Goal: Transaction & Acquisition: Purchase product/service

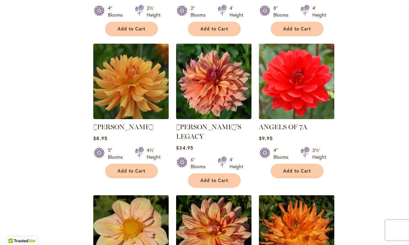
scroll to position [537, 0]
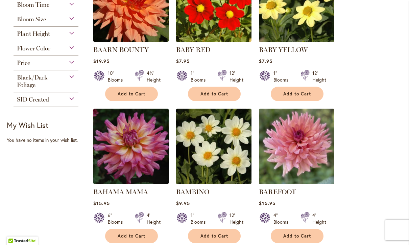
scroll to position [207, 0]
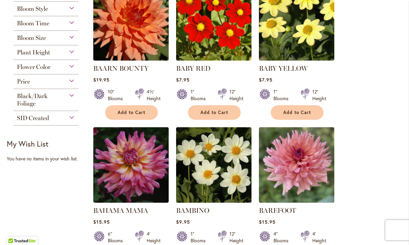
scroll to position [166, 0]
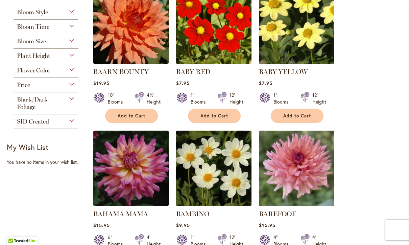
click at [45, 10] on span "Bloom Style" at bounding box center [32, 11] width 31 height 7
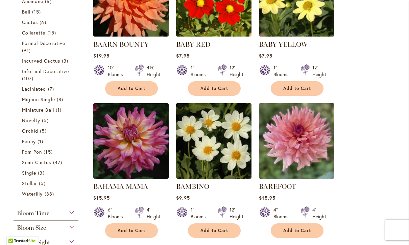
scroll to position [195, 0]
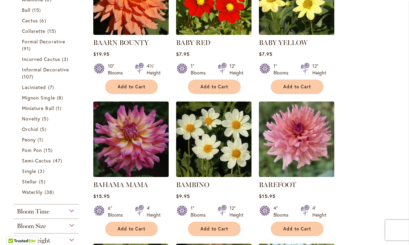
click at [35, 195] on span "Waterlily" at bounding box center [32, 192] width 21 height 6
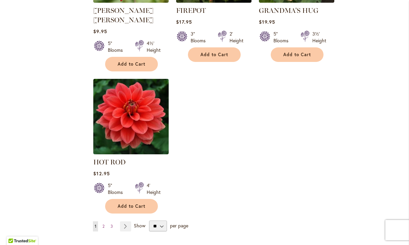
scroll to position [795, 0]
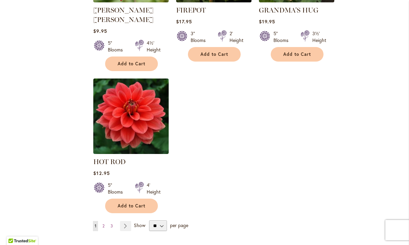
click at [125, 221] on link "Page Next" at bounding box center [125, 226] width 11 height 10
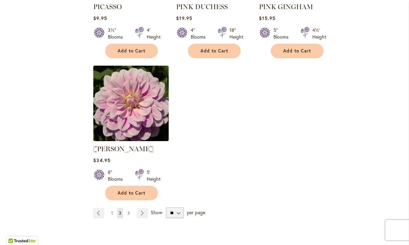
scroll to position [828, 0]
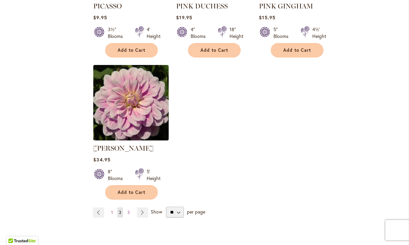
click at [128, 207] on link "Page 3" at bounding box center [129, 212] width 6 height 10
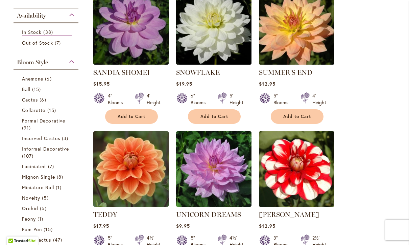
scroll to position [164, 0]
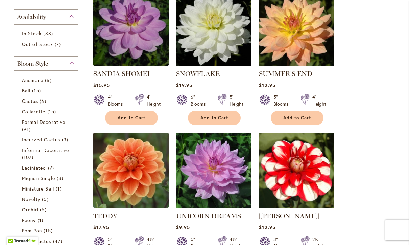
click at [40, 124] on span "Formal Decorative" at bounding box center [43, 122] width 43 height 6
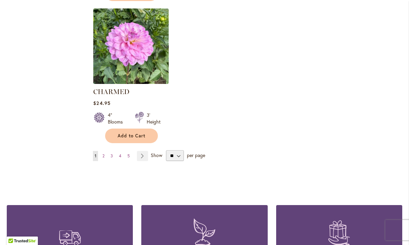
scroll to position [868, 0]
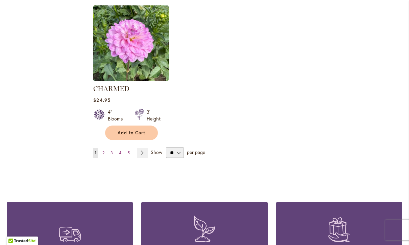
click at [143, 156] on link "Page Next" at bounding box center [142, 153] width 11 height 10
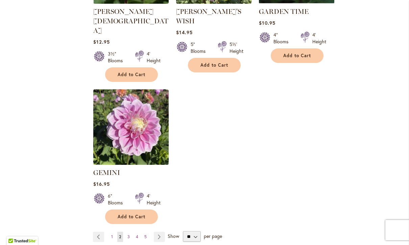
scroll to position [804, 0]
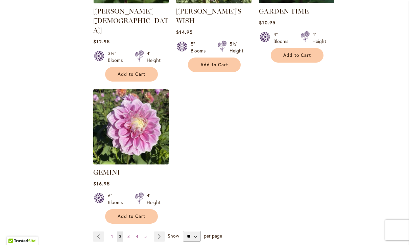
click at [215, 232] on span "per page" at bounding box center [213, 235] width 18 height 6
click at [159, 231] on link "Page Next" at bounding box center [159, 236] width 11 height 10
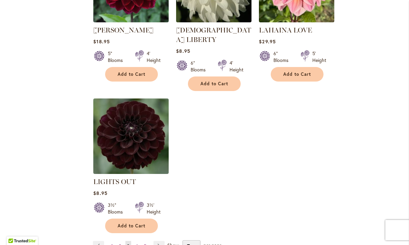
scroll to position [795, 0]
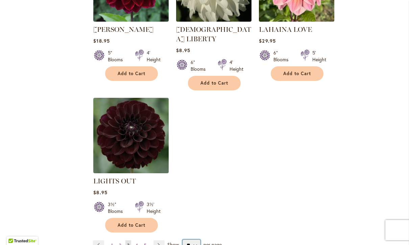
click at [192, 239] on select "** ** ** **" at bounding box center [192, 244] width 18 height 11
click at [168, 241] on span "Show" at bounding box center [172, 244] width 11 height 6
click at [183, 239] on select "** ** ** **" at bounding box center [192, 244] width 18 height 11
click at [156, 240] on link "Page Next" at bounding box center [158, 245] width 11 height 10
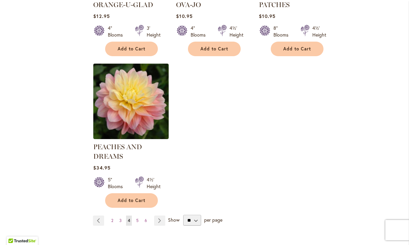
scroll to position [830, 0]
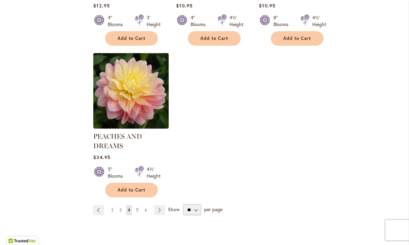
click at [158, 205] on link "Page Next" at bounding box center [159, 210] width 11 height 10
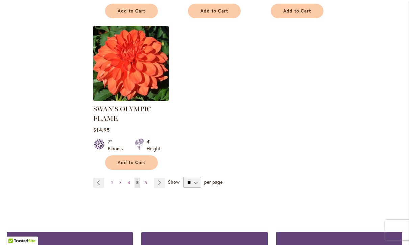
scroll to position [848, 0]
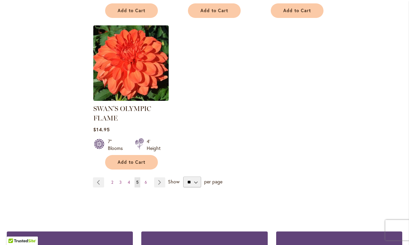
click at [161, 177] on link "Page Next" at bounding box center [159, 182] width 11 height 10
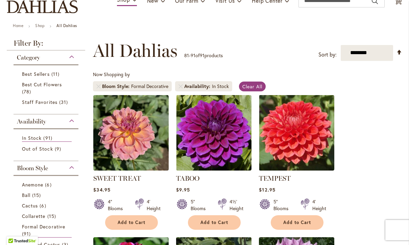
scroll to position [60, 0]
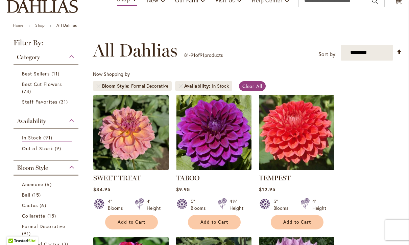
click at [43, 83] on span "Best Cut Flowers" at bounding box center [42, 84] width 40 height 6
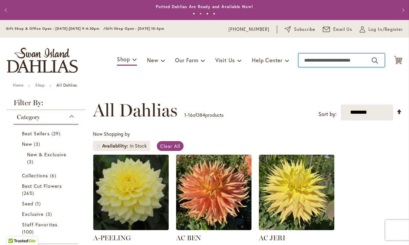
click at [374, 63] on input "Search" at bounding box center [341, 60] width 86 height 14
type input "*********"
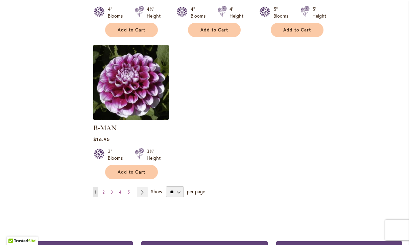
scroll to position [830, 0]
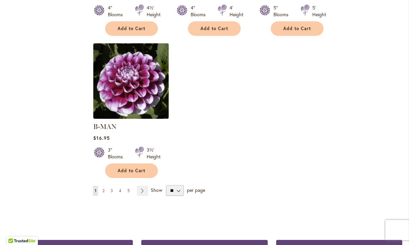
click at [145, 186] on link "Page Next" at bounding box center [142, 191] width 11 height 10
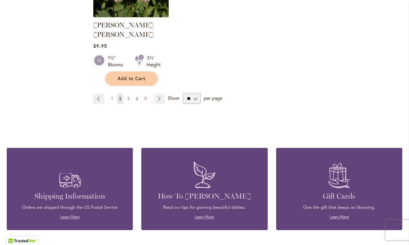
scroll to position [923, 0]
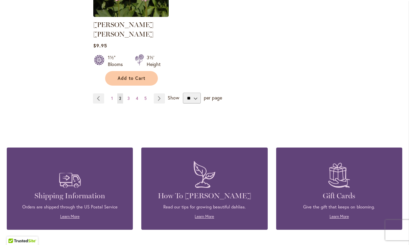
click at [159, 93] on link "Page Next" at bounding box center [159, 98] width 11 height 10
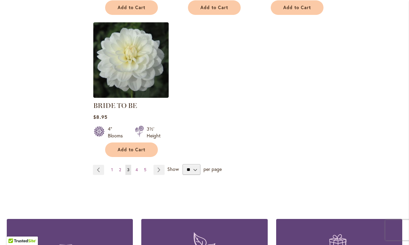
scroll to position [846, 0]
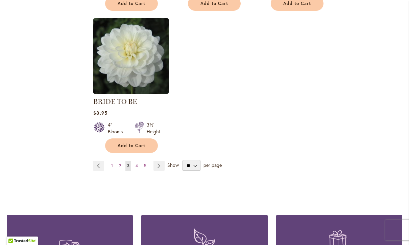
click at [135, 163] on link "Page 4" at bounding box center [137, 166] width 6 height 10
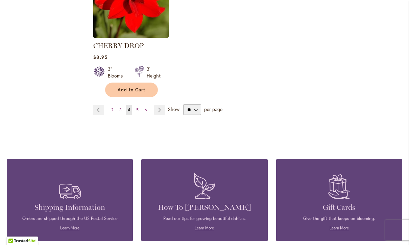
scroll to position [913, 0]
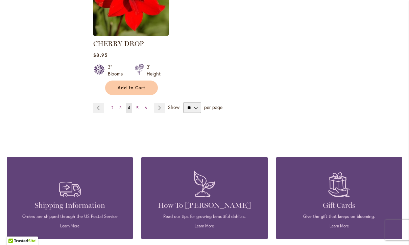
click at [160, 107] on link "Page Next" at bounding box center [159, 108] width 11 height 10
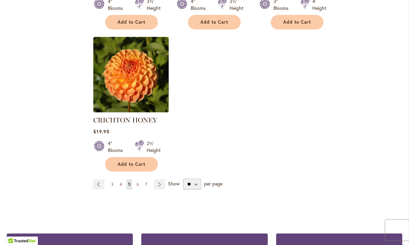
scroll to position [856, 0]
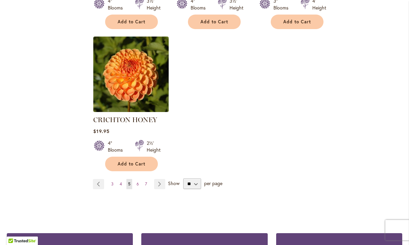
click at [162, 179] on link "Page Next" at bounding box center [159, 184] width 11 height 10
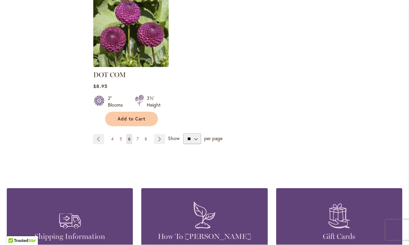
scroll to position [901, 0]
click at [159, 134] on link "Page Next" at bounding box center [159, 139] width 11 height 10
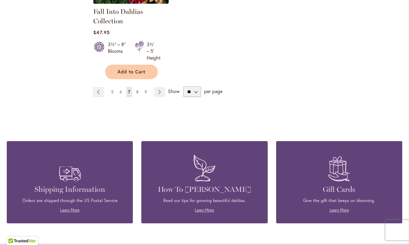
scroll to position [933, 0]
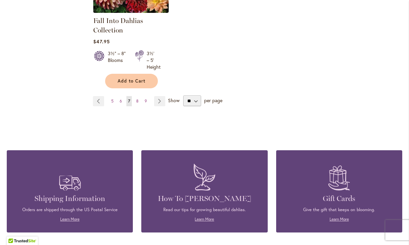
click at [163, 99] on link "Page Next" at bounding box center [159, 101] width 11 height 10
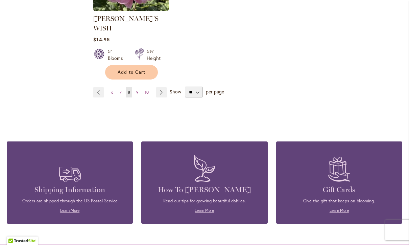
scroll to position [957, 0]
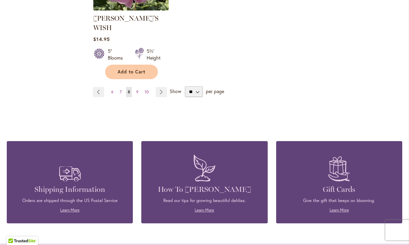
click at [172, 88] on span "Show" at bounding box center [175, 91] width 11 height 6
click at [185, 86] on select "** ** ** **" at bounding box center [194, 91] width 18 height 11
click at [159, 87] on link "Page Next" at bounding box center [161, 92] width 11 height 10
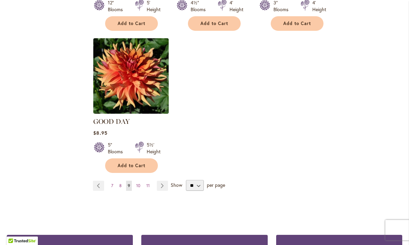
scroll to position [853, 0]
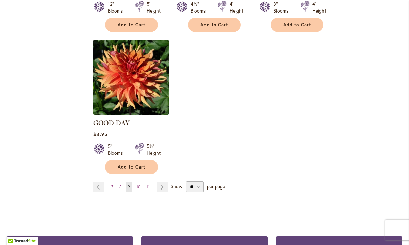
click at [164, 182] on link "Page Next" at bounding box center [162, 187] width 11 height 10
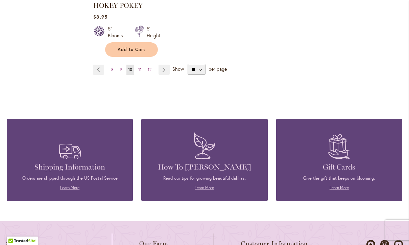
scroll to position [968, 0]
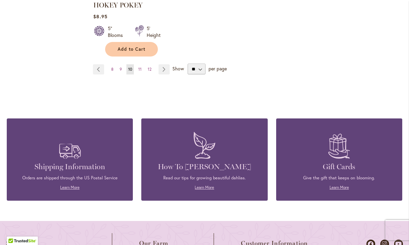
click at [168, 70] on link "Page Next" at bounding box center [164, 69] width 11 height 10
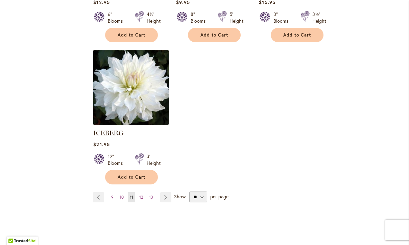
scroll to position [837, 0]
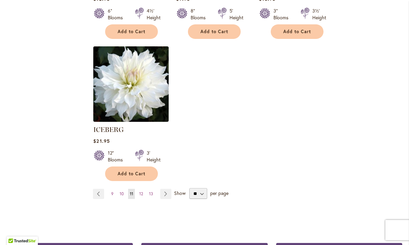
click at [140, 191] on span "12" at bounding box center [141, 193] width 4 height 5
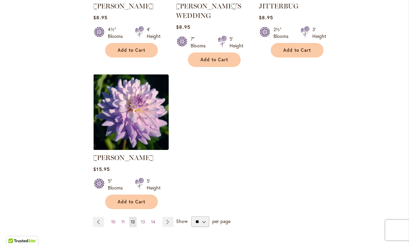
scroll to position [815, 0]
click at [172, 217] on link "Page Next" at bounding box center [167, 222] width 11 height 10
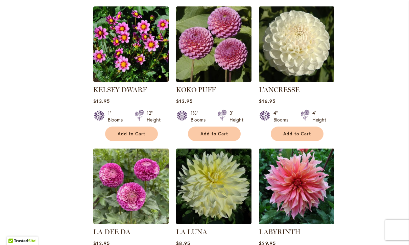
scroll to position [420, 0]
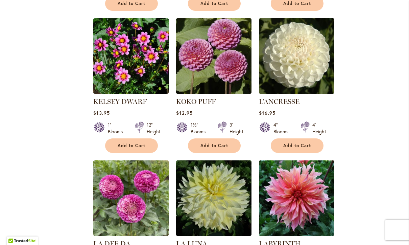
click at [291, 171] on img at bounding box center [296, 197] width 75 height 75
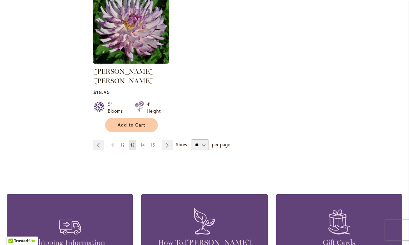
scroll to position [881, 0]
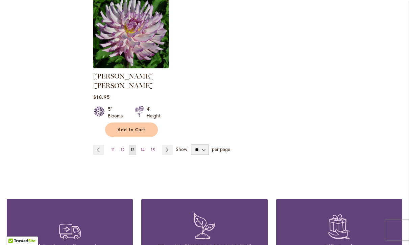
click at [97, 145] on link "Page Previous" at bounding box center [98, 150] width 11 height 10
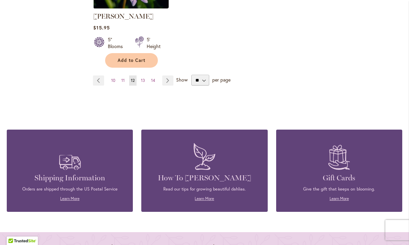
scroll to position [957, 0]
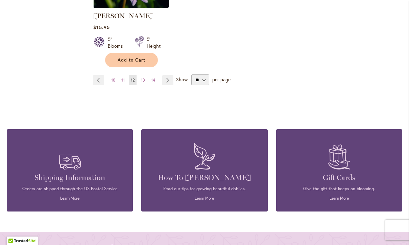
click at [170, 75] on link "Page Next" at bounding box center [167, 80] width 11 height 10
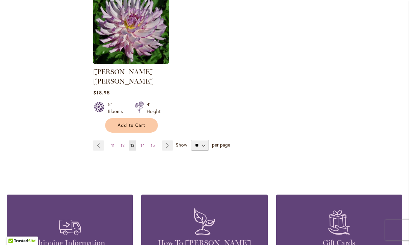
scroll to position [881, 0]
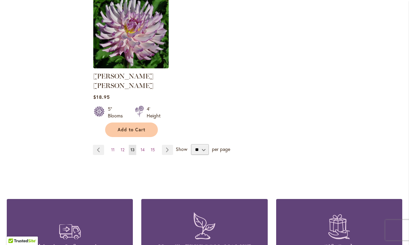
click at [172, 145] on link "Page Next" at bounding box center [167, 150] width 11 height 10
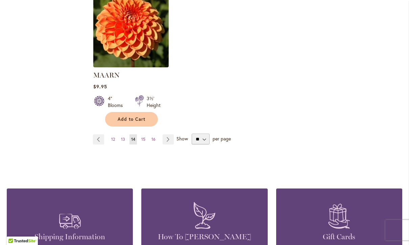
scroll to position [892, 0]
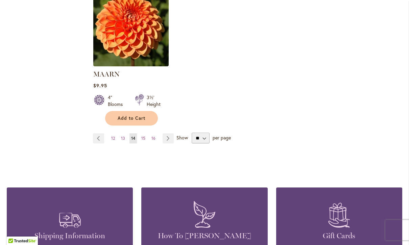
click at [171, 133] on link "Page Next" at bounding box center [168, 138] width 11 height 10
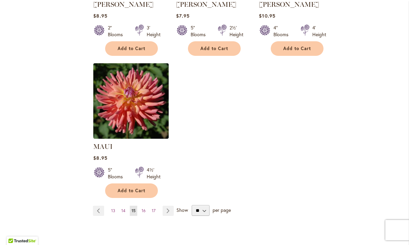
scroll to position [819, 0]
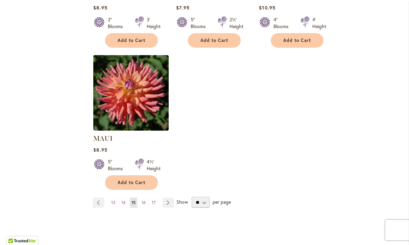
click at [171, 202] on link "Page Next" at bounding box center [168, 202] width 11 height 10
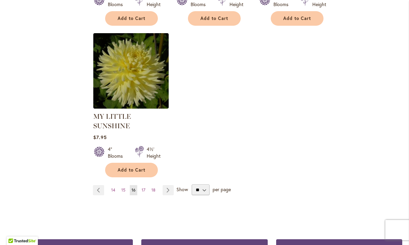
scroll to position [850, 0]
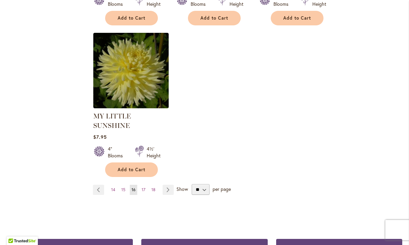
click at [173, 185] on link "Page Next" at bounding box center [168, 190] width 11 height 10
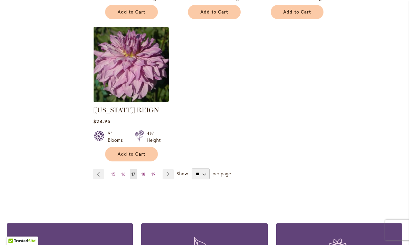
scroll to position [838, 0]
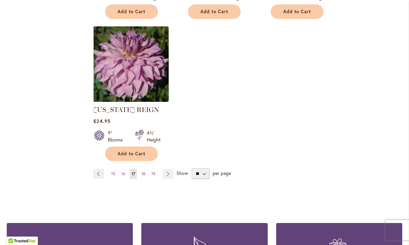
click at [164, 176] on link "Page Next" at bounding box center [168, 174] width 11 height 10
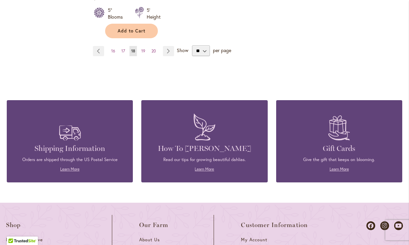
scroll to position [989, 0]
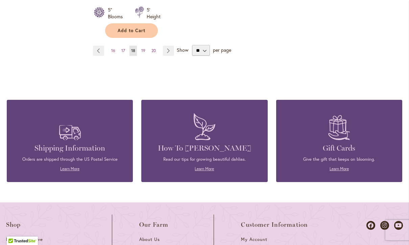
click at [174, 46] on link "Page Next" at bounding box center [168, 51] width 11 height 10
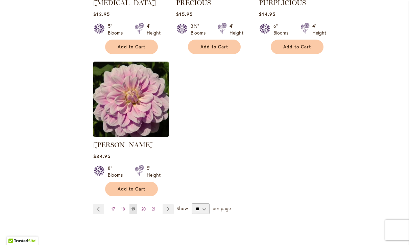
scroll to position [822, 0]
click at [166, 204] on link "Page Next" at bounding box center [168, 209] width 11 height 10
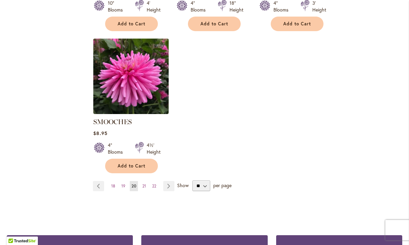
scroll to position [835, 0]
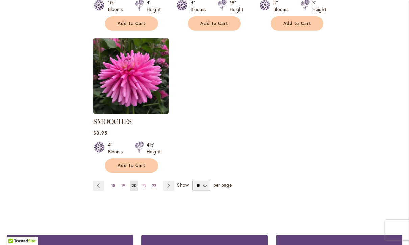
click at [167, 181] on link "Page Next" at bounding box center [168, 185] width 11 height 10
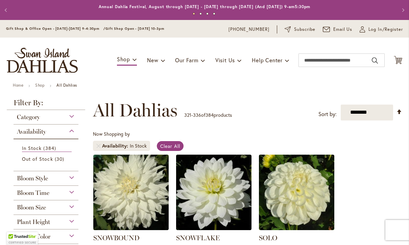
click at [95, 86] on ul "Home Shop All Dahlias" at bounding box center [204, 86] width 383 height 6
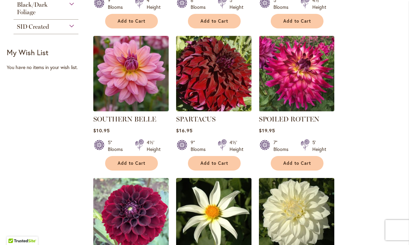
scroll to position [261, 0]
